Goal: Task Accomplishment & Management: Manage account settings

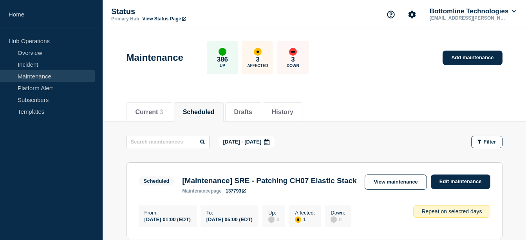
click at [44, 79] on link "Maintenance" at bounding box center [47, 76] width 95 height 12
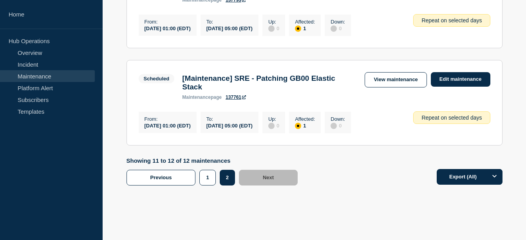
scroll to position [191, 0]
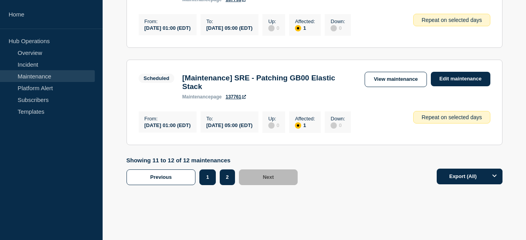
click at [213, 185] on button "1" at bounding box center [207, 177] width 16 height 16
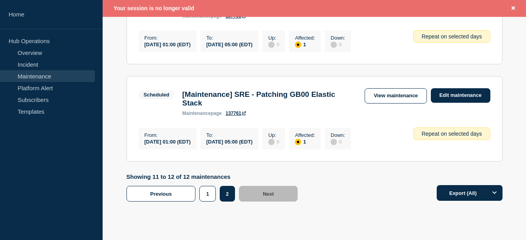
scroll to position [207, 0]
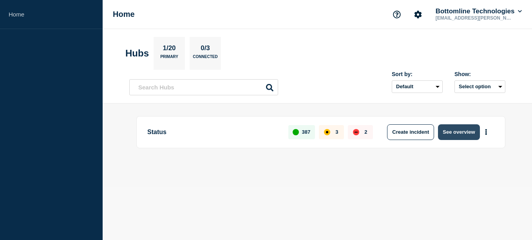
click at [450, 134] on button "See overview" at bounding box center [458, 132] width 41 height 16
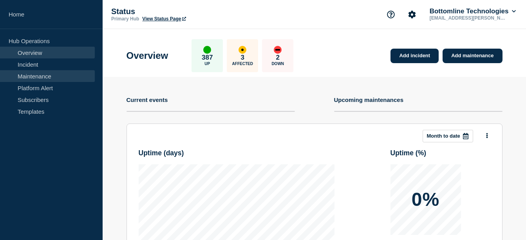
click at [54, 80] on link "Maintenance" at bounding box center [47, 76] width 95 height 12
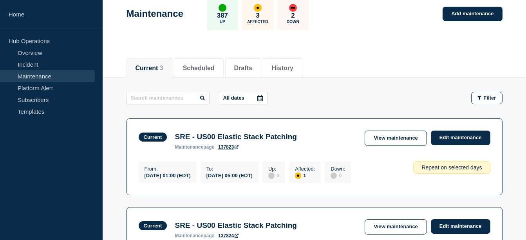
scroll to position [22, 0]
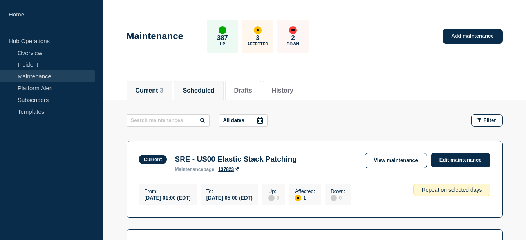
click at [197, 92] on button "Scheduled" at bounding box center [199, 90] width 32 height 7
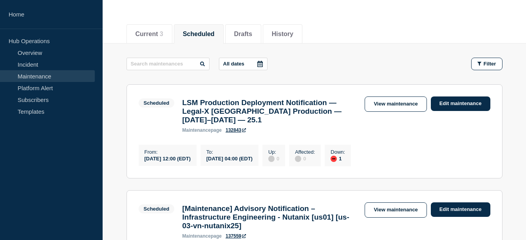
scroll to position [79, 0]
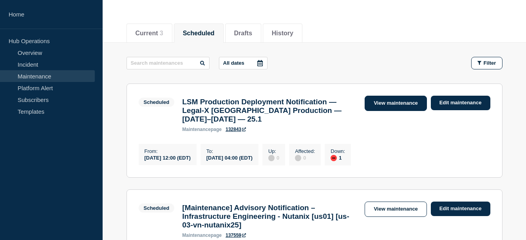
click at [403, 104] on link "View maintenance" at bounding box center [395, 103] width 62 height 15
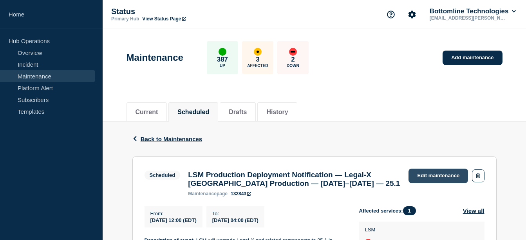
click at [433, 174] on link "Edit maintenance" at bounding box center [437, 175] width 59 height 14
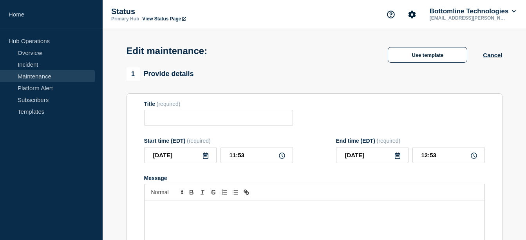
type input "LSM Production Deployment Notification — Legal-X [GEOGRAPHIC_DATA] Production —…"
type input "12:00"
type input "[DATE]"
type input "04:00"
checkbox input "true"
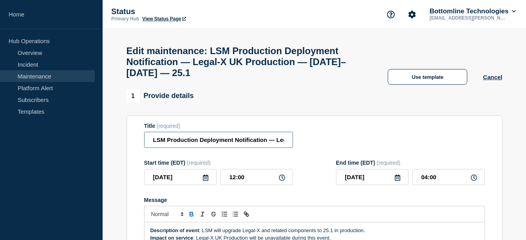
click at [153, 145] on input "LSM Production Deployment Notification — Legal-X [GEOGRAPHIC_DATA] Production —…" at bounding box center [218, 140] width 149 height 16
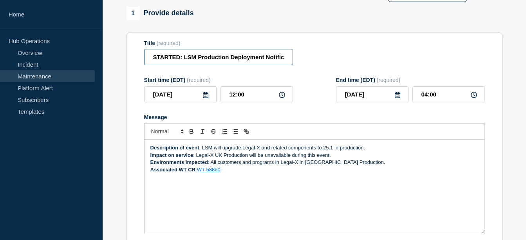
scroll to position [84, 0]
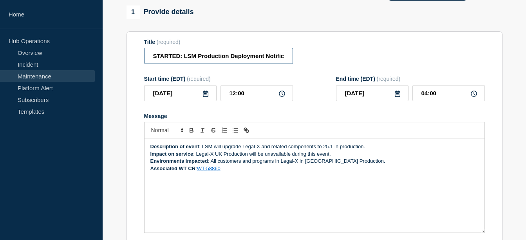
type input "STARTED: LSM Production Deployment Notification — Legal-X UK Production — [DATE…"
click at [151, 149] on strong "Description of event" at bounding box center [174, 146] width 49 height 6
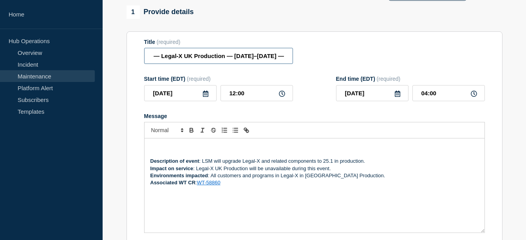
scroll to position [0, 182]
drag, startPoint x: 183, startPoint y: 60, endPoint x: 189, endPoint y: 61, distance: 5.7
click at [189, 61] on input "STARTED: LSM Production Deployment Notification — Legal-X UK Production — [DATE…" at bounding box center [218, 56] width 149 height 16
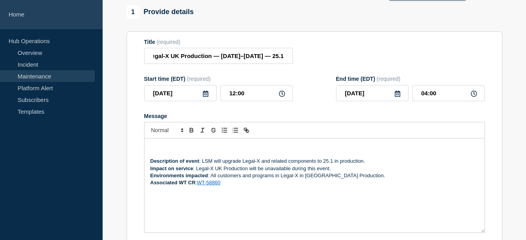
scroll to position [0, 0]
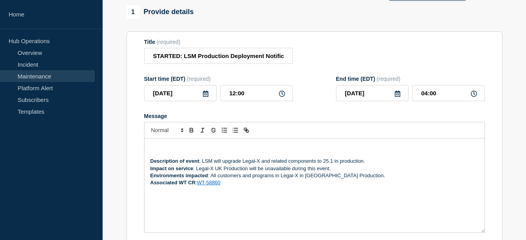
click at [213, 149] on p "Message" at bounding box center [314, 146] width 328 height 7
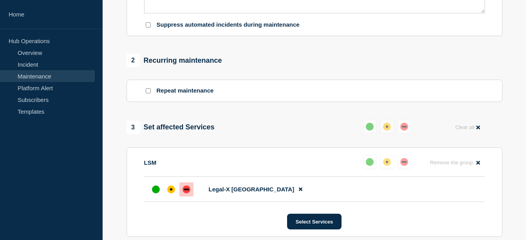
scroll to position [521, 0]
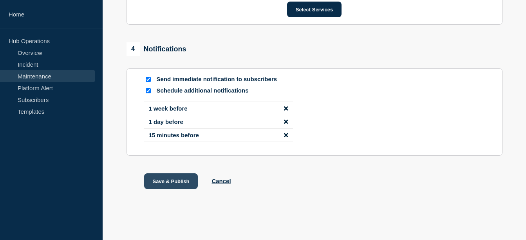
click at [172, 177] on button "Save & Publish" at bounding box center [171, 181] width 54 height 16
